Goal: Information Seeking & Learning: Learn about a topic

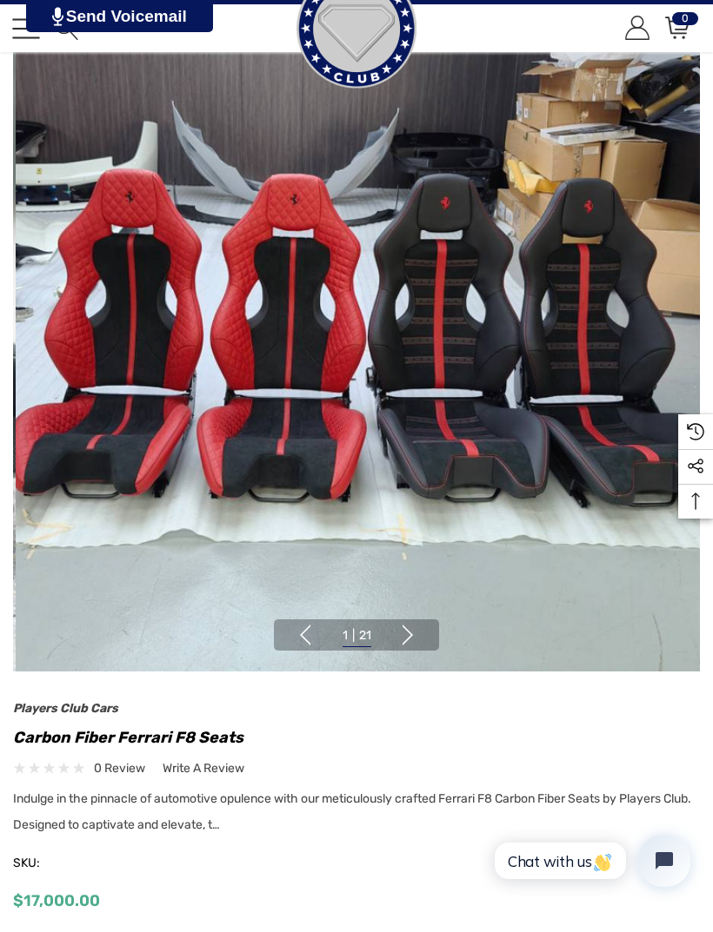
scroll to position [151, 0]
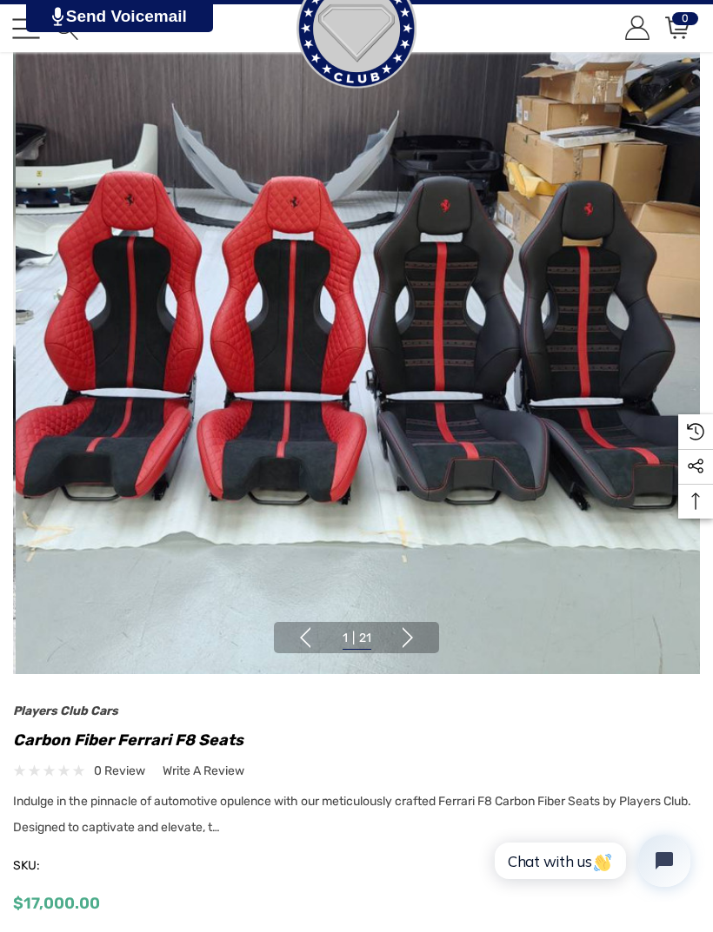
click at [416, 640] on button "Next" at bounding box center [407, 637] width 21 height 21
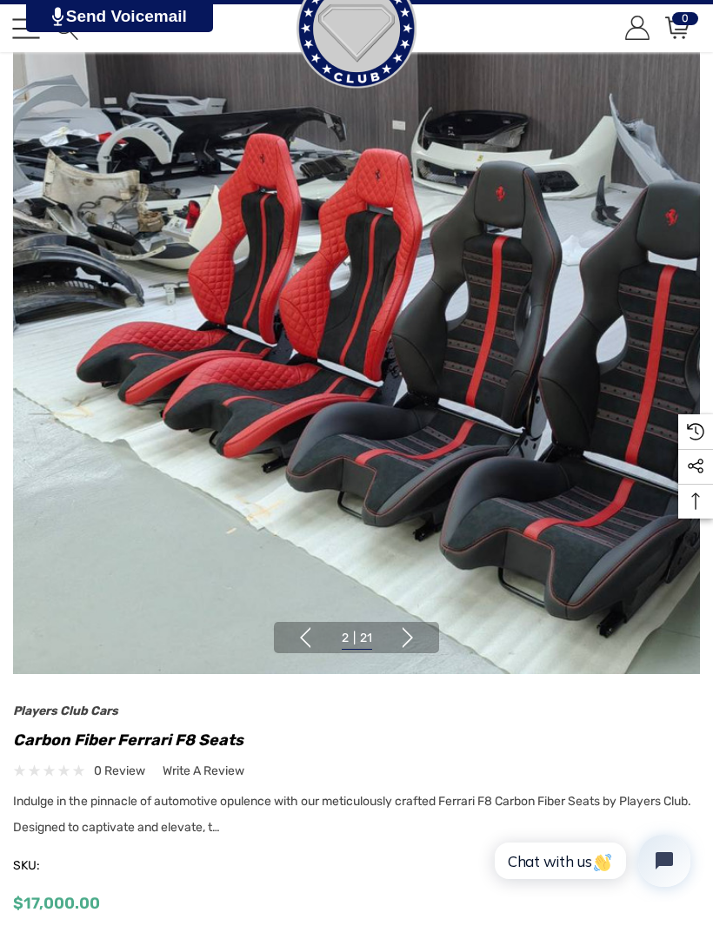
click at [416, 641] on button "Next" at bounding box center [407, 637] width 21 height 21
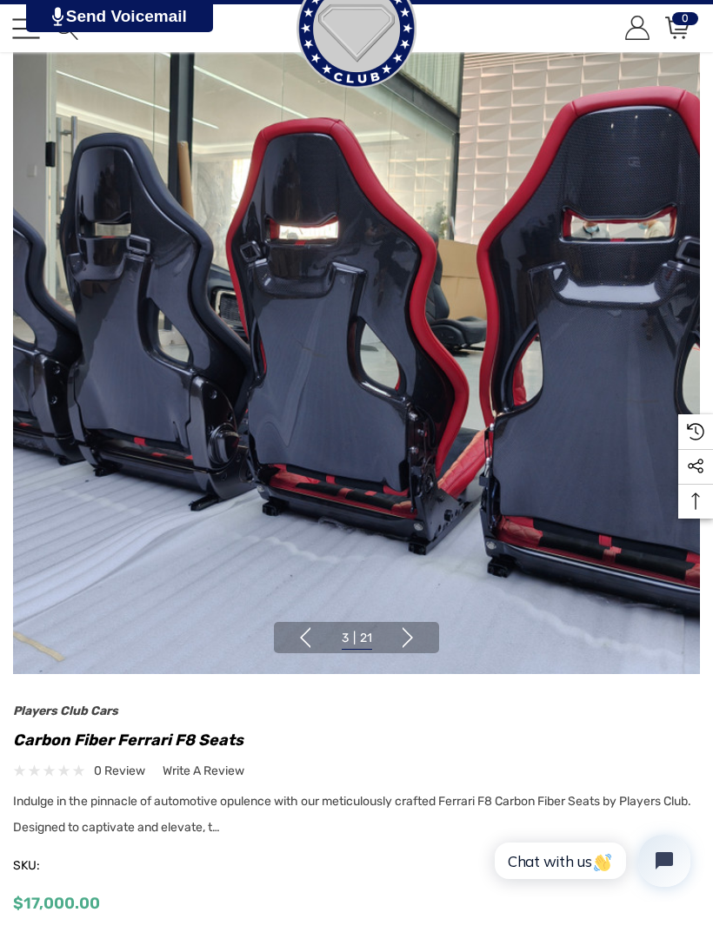
click at [410, 620] on img at bounding box center [356, 331] width 687 height 687
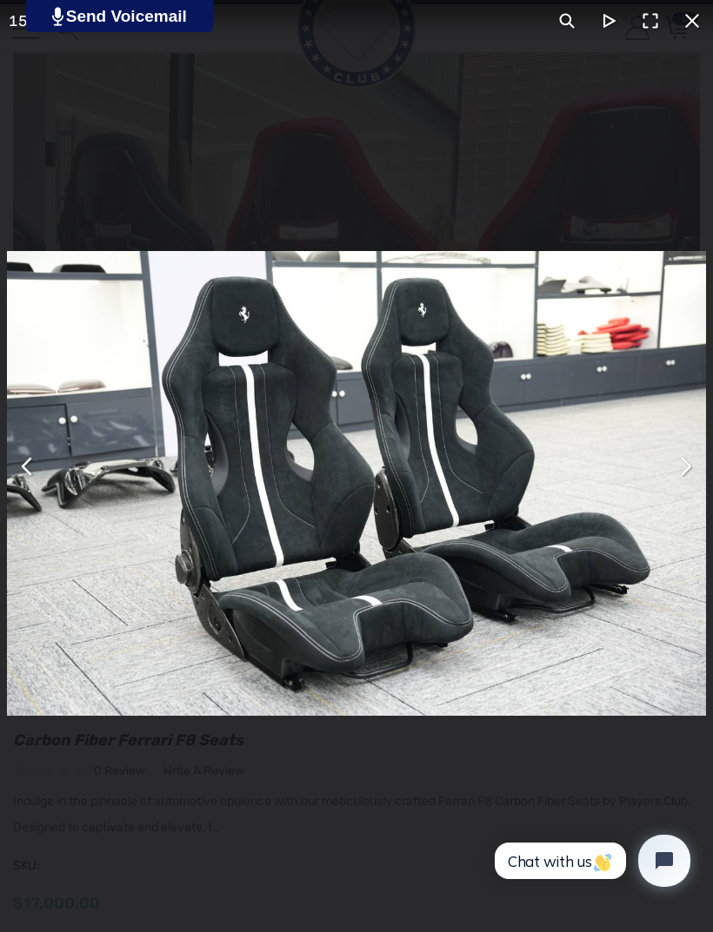
click at [672, 216] on div "You can close this modal content with the ESC key" at bounding box center [356, 466] width 713 height 932
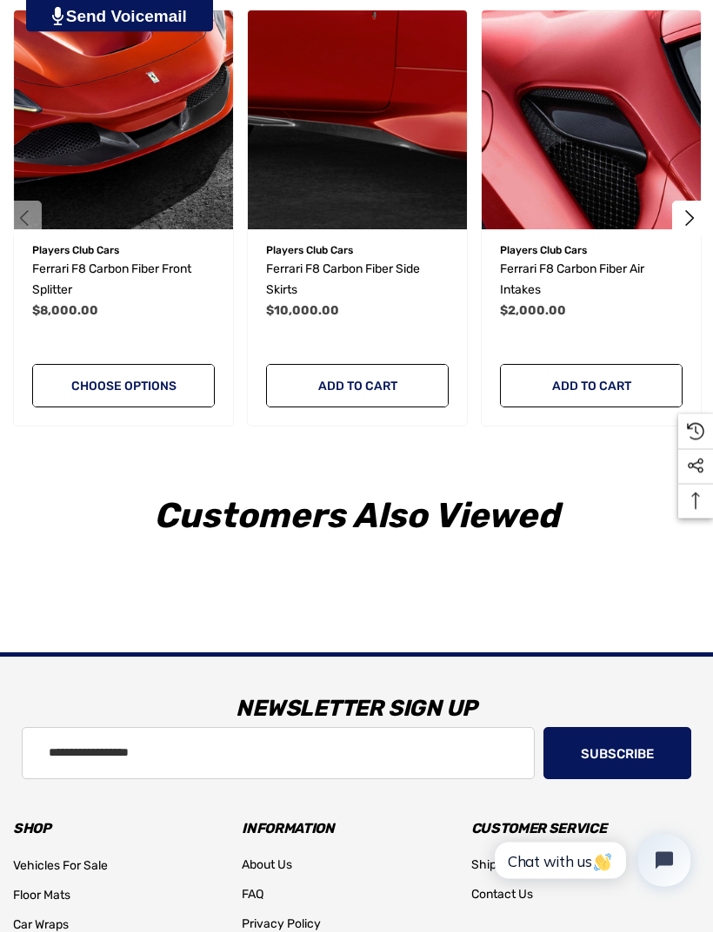
scroll to position [2859, 0]
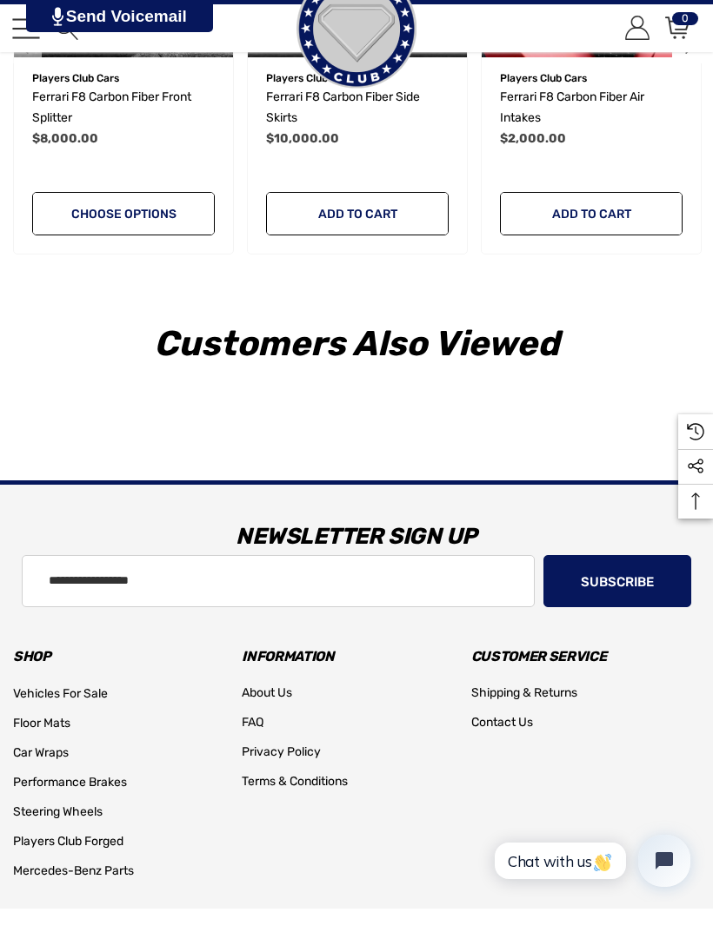
click at [269, 697] on span "About Us" at bounding box center [267, 693] width 50 height 15
